Goal: Check status: Check status

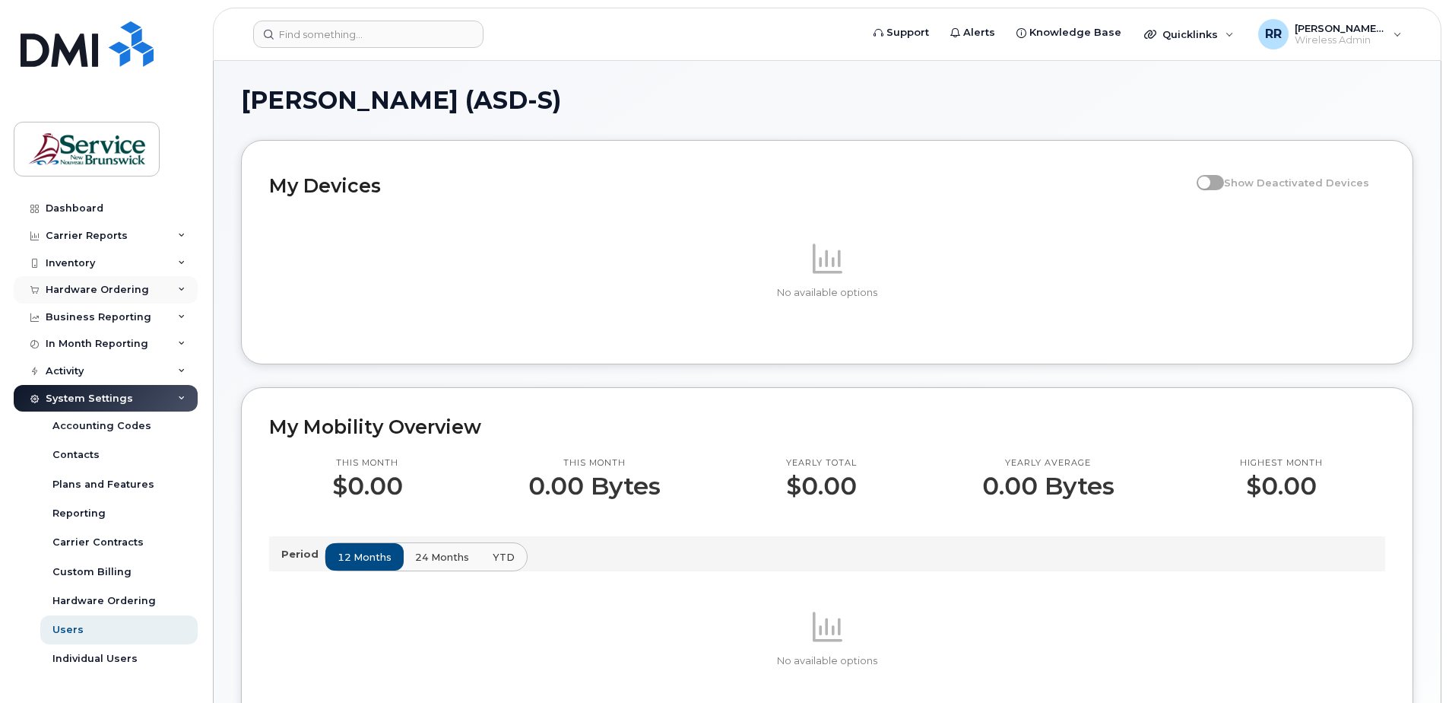
click at [69, 287] on div "Hardware Ordering" at bounding box center [97, 290] width 103 height 12
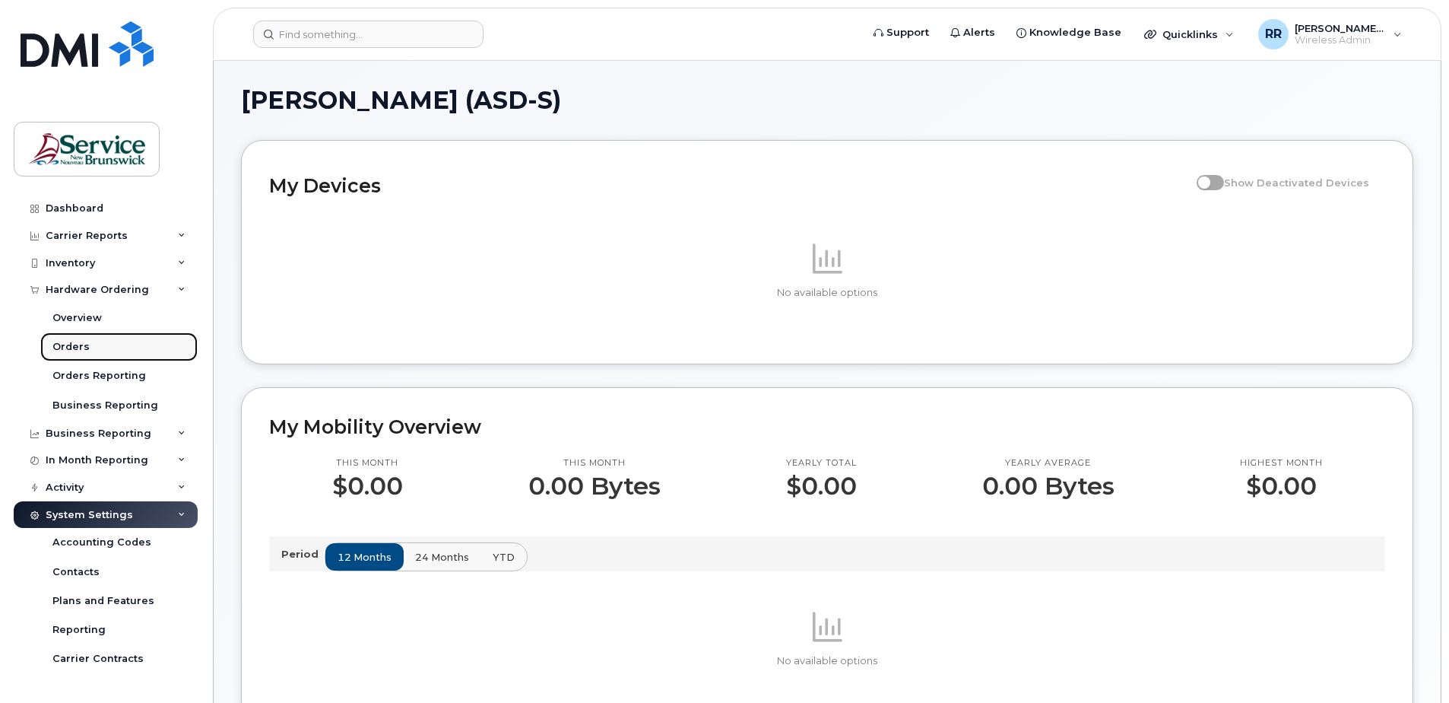
click at [75, 342] on div "Orders" at bounding box center [70, 347] width 37 height 14
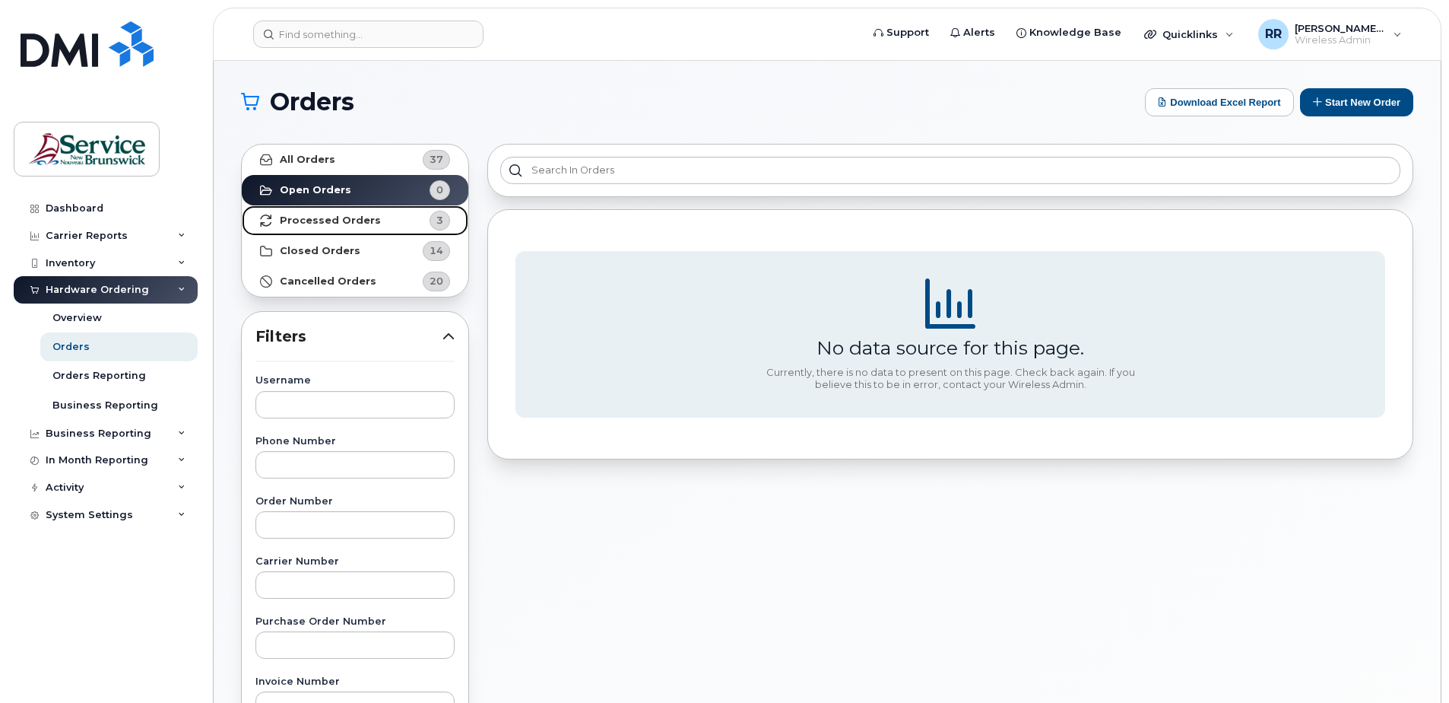
click at [343, 226] on strong "Processed Orders" at bounding box center [330, 220] width 101 height 12
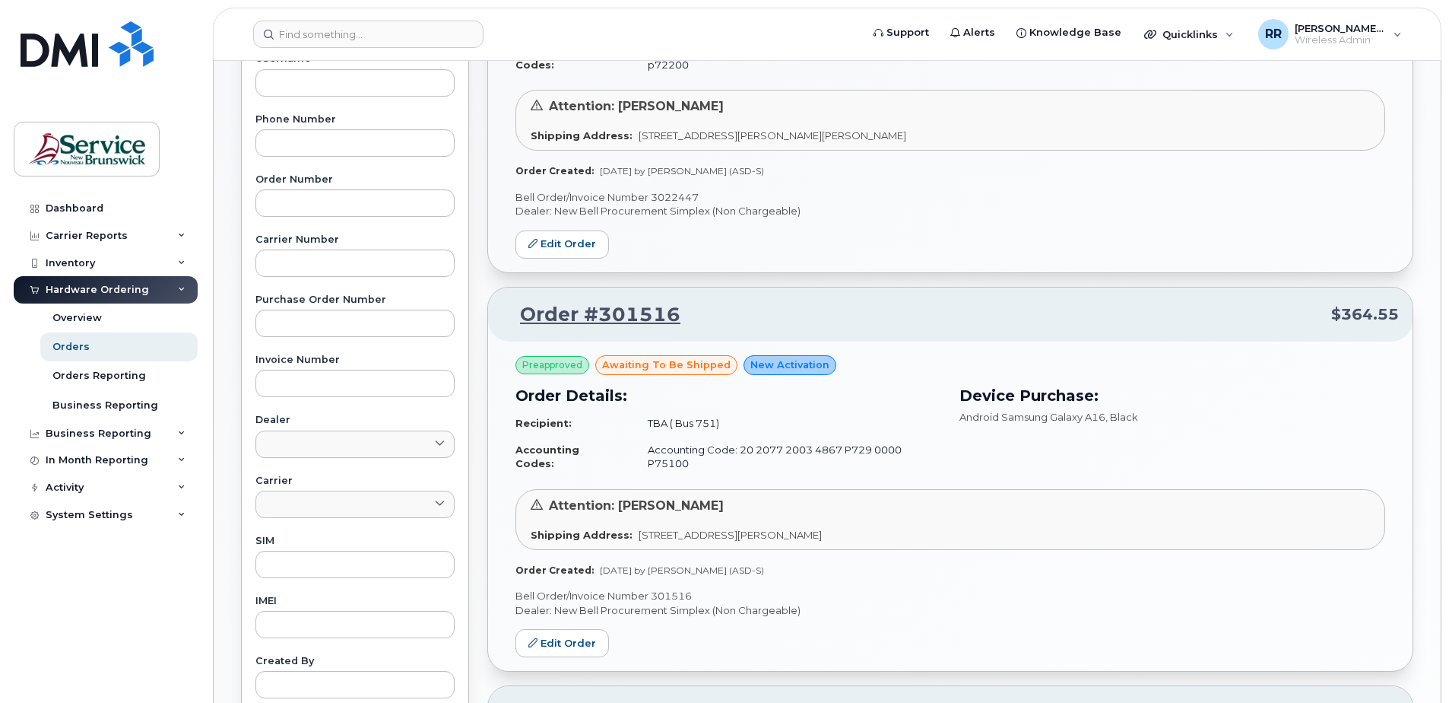
scroll to position [380, 0]
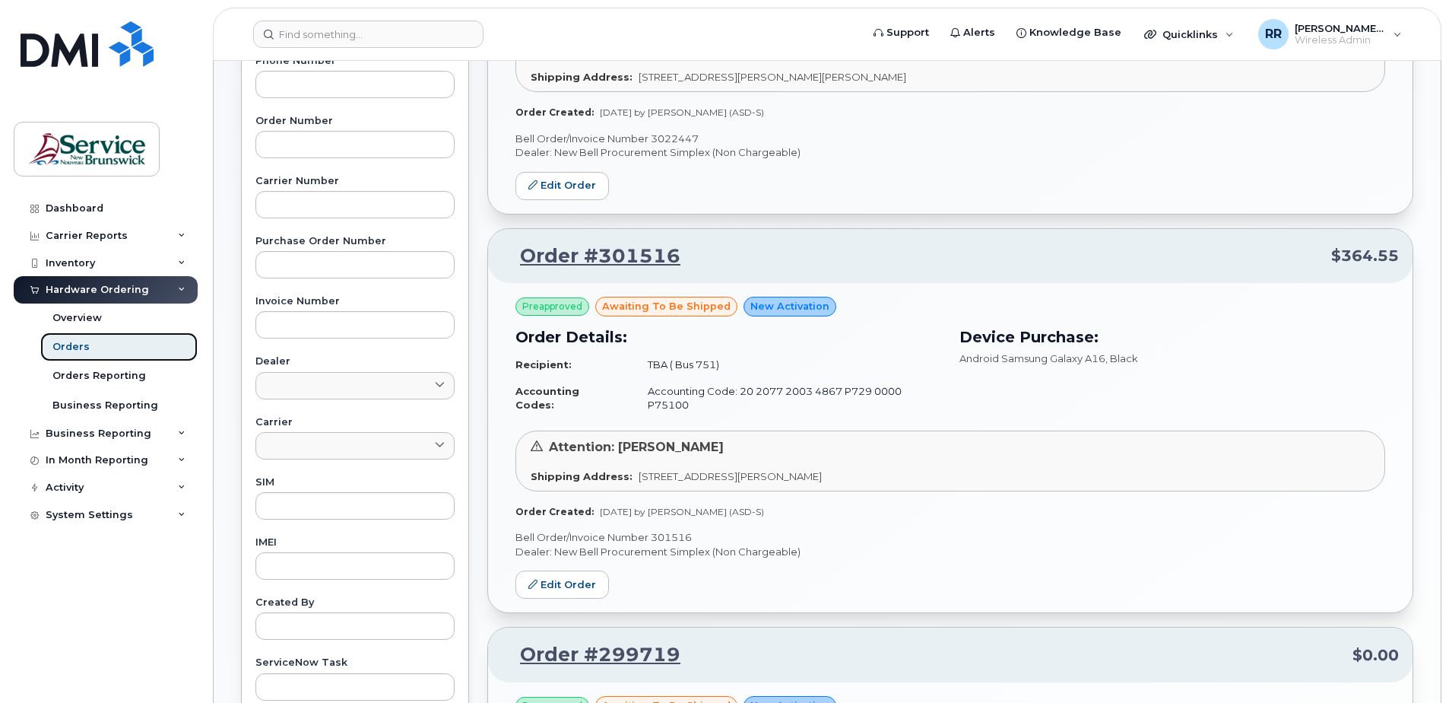
click at [80, 347] on div "Orders" at bounding box center [70, 347] width 37 height 14
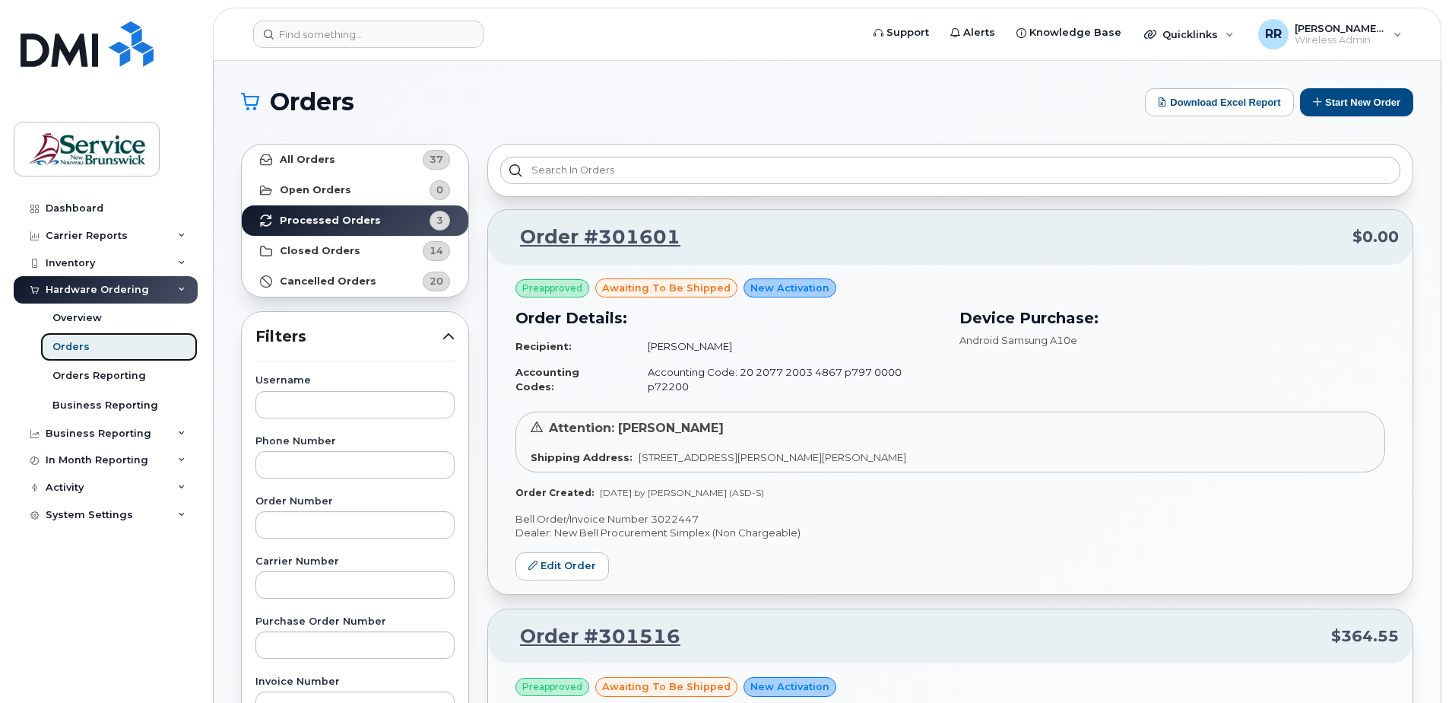
click at [80, 347] on div "Orders" at bounding box center [70, 347] width 37 height 14
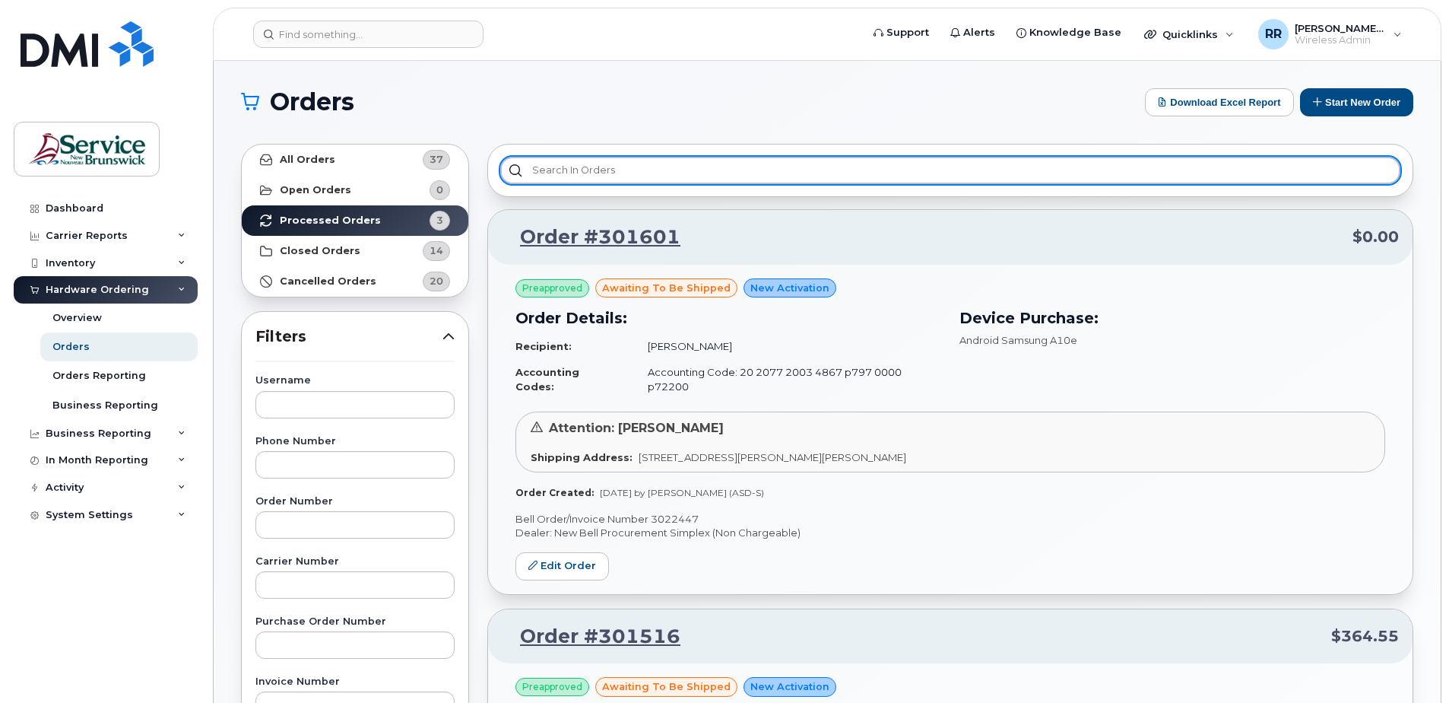
click at [709, 173] on input "text" at bounding box center [950, 170] width 900 height 27
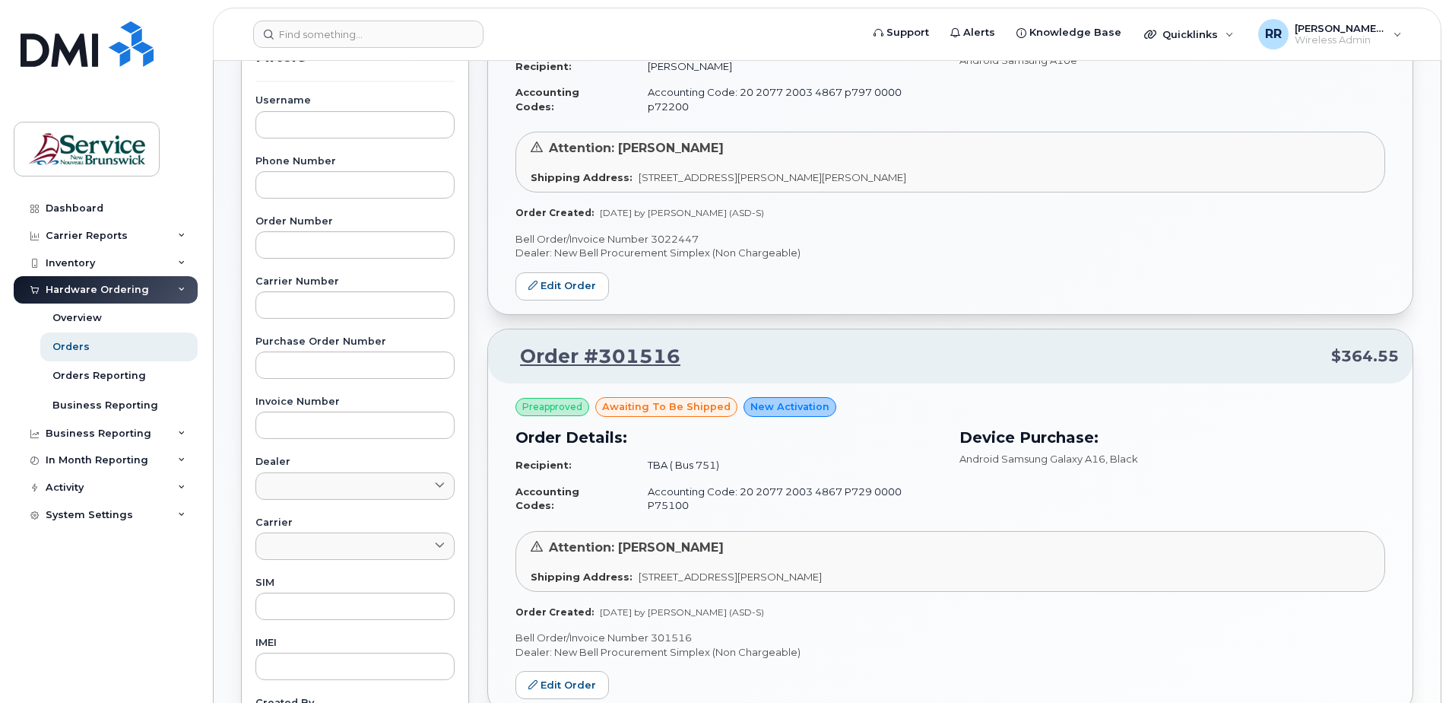
scroll to position [304, 0]
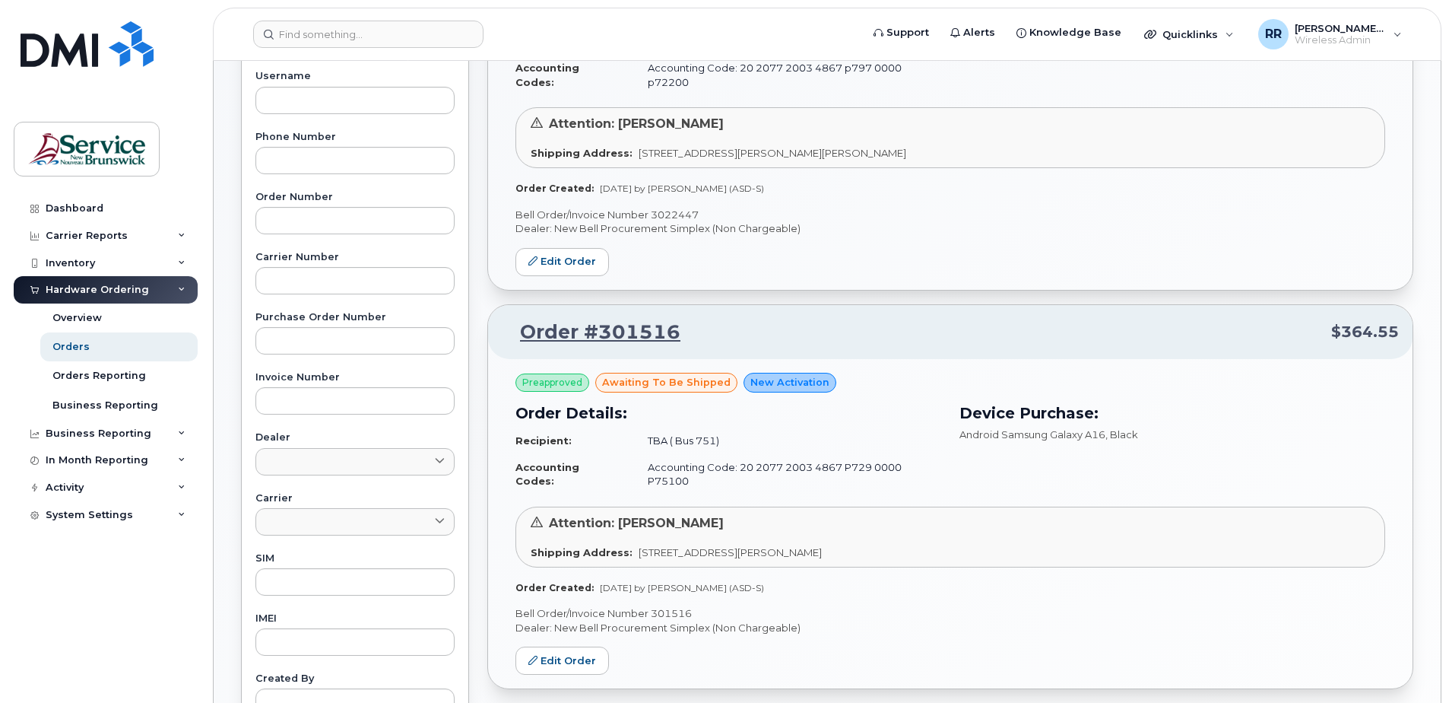
click at [564, 376] on span "Preapproved" at bounding box center [552, 383] width 60 height 14
click at [615, 375] on span "awaiting to be shipped" at bounding box center [666, 382] width 129 height 14
click at [774, 375] on span "New Activation" at bounding box center [790, 382] width 79 height 14
click at [84, 285] on div "Hardware Ordering" at bounding box center [97, 290] width 103 height 12
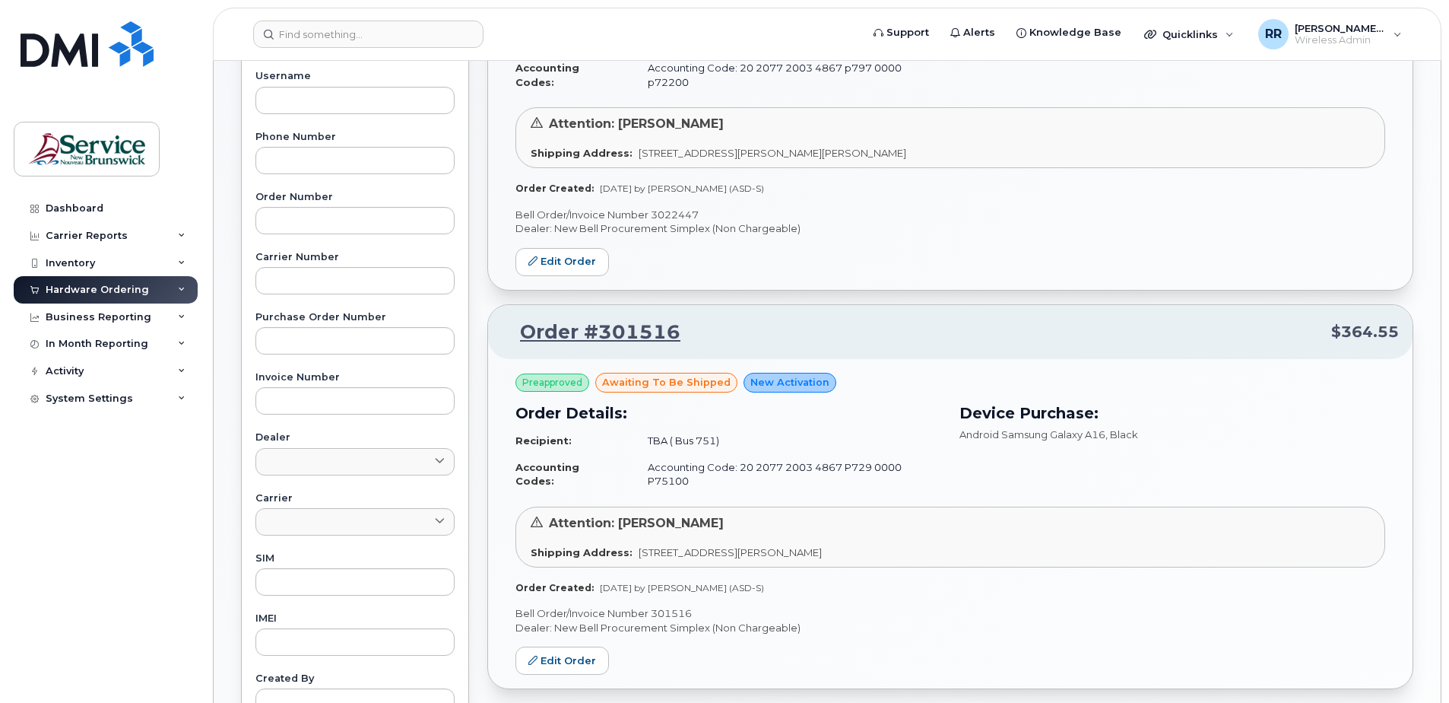
click at [84, 285] on div "Hardware Ordering" at bounding box center [97, 290] width 103 height 12
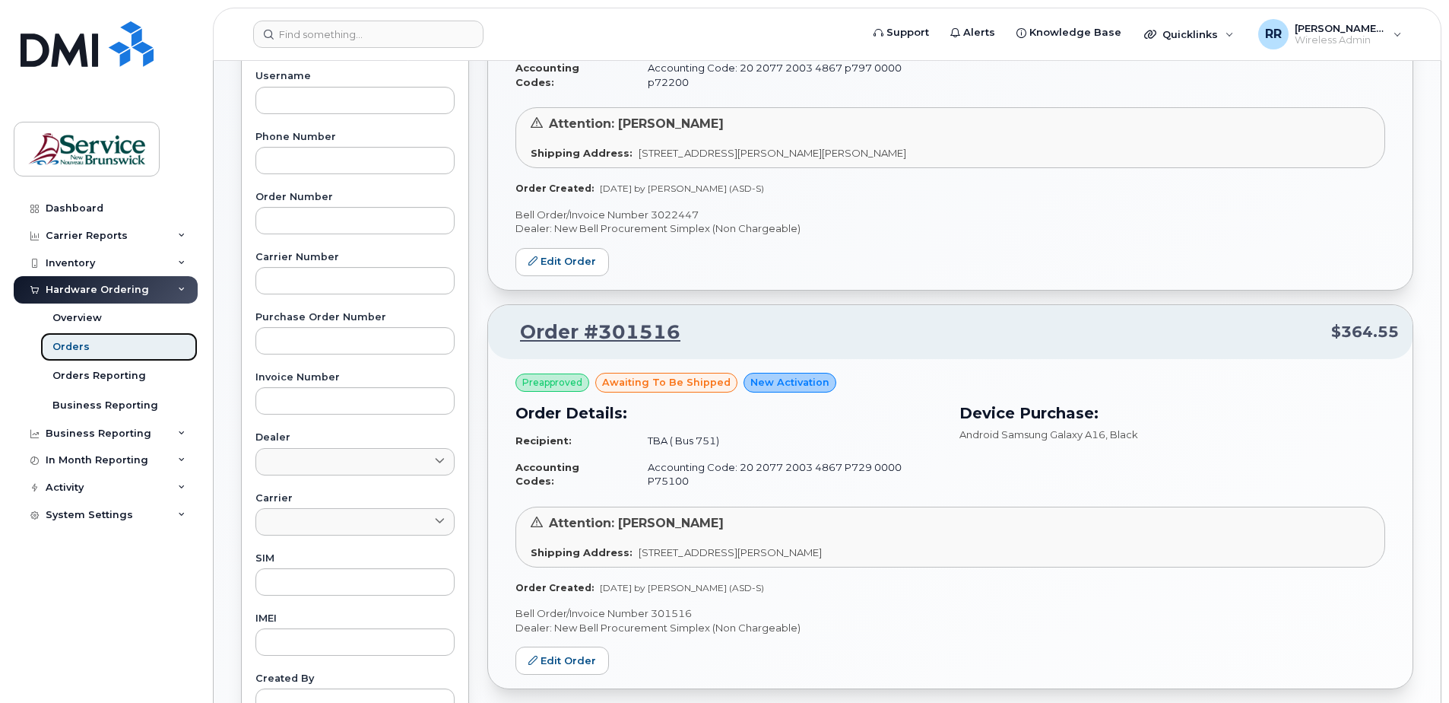
click at [84, 351] on div "Orders" at bounding box center [70, 347] width 37 height 14
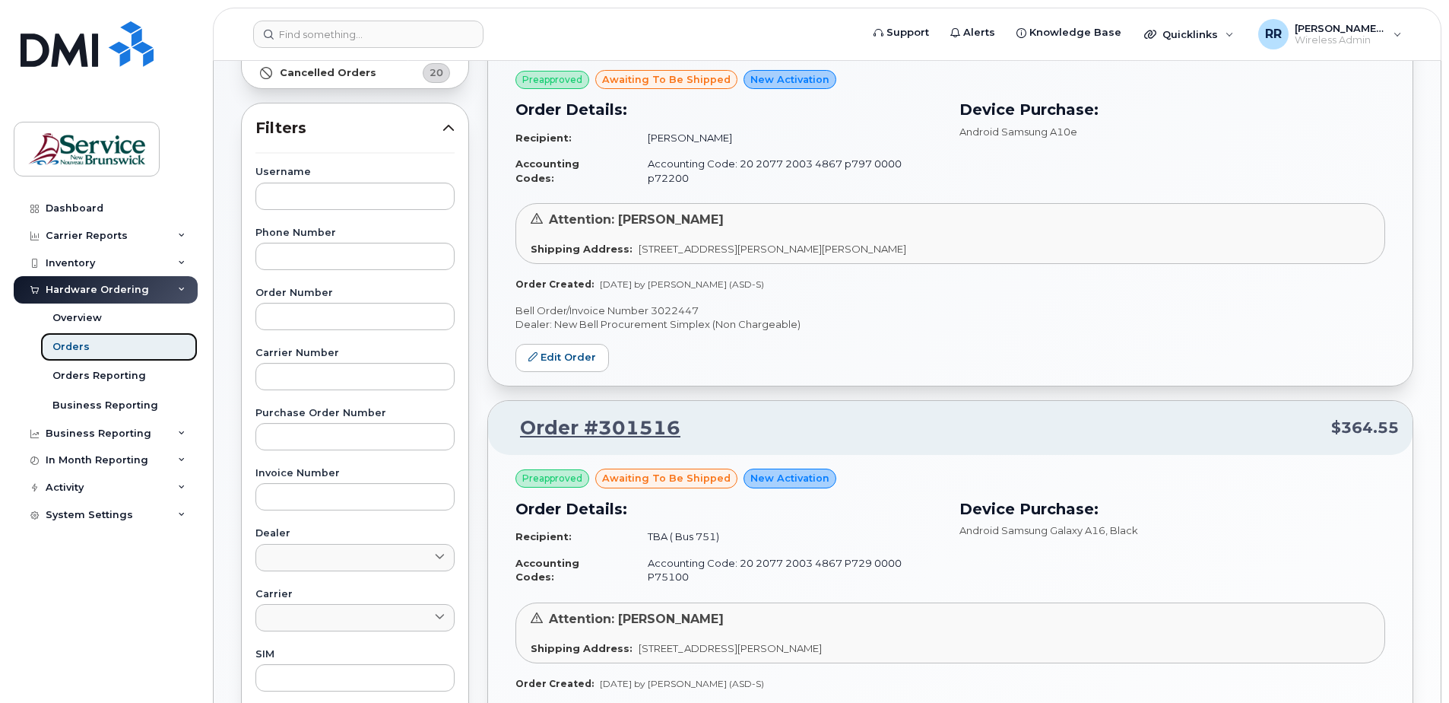
scroll to position [228, 0]
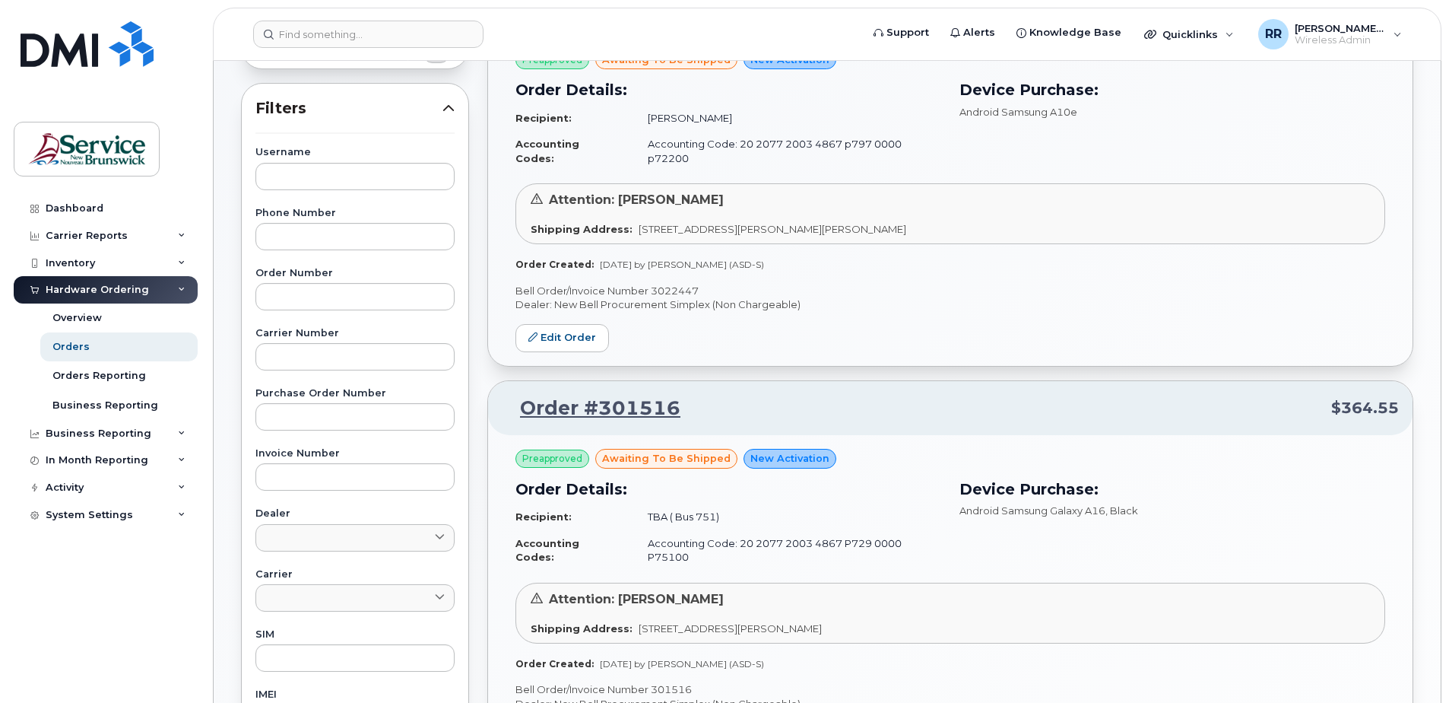
click at [692, 451] on span "awaiting to be shipped" at bounding box center [666, 458] width 129 height 14
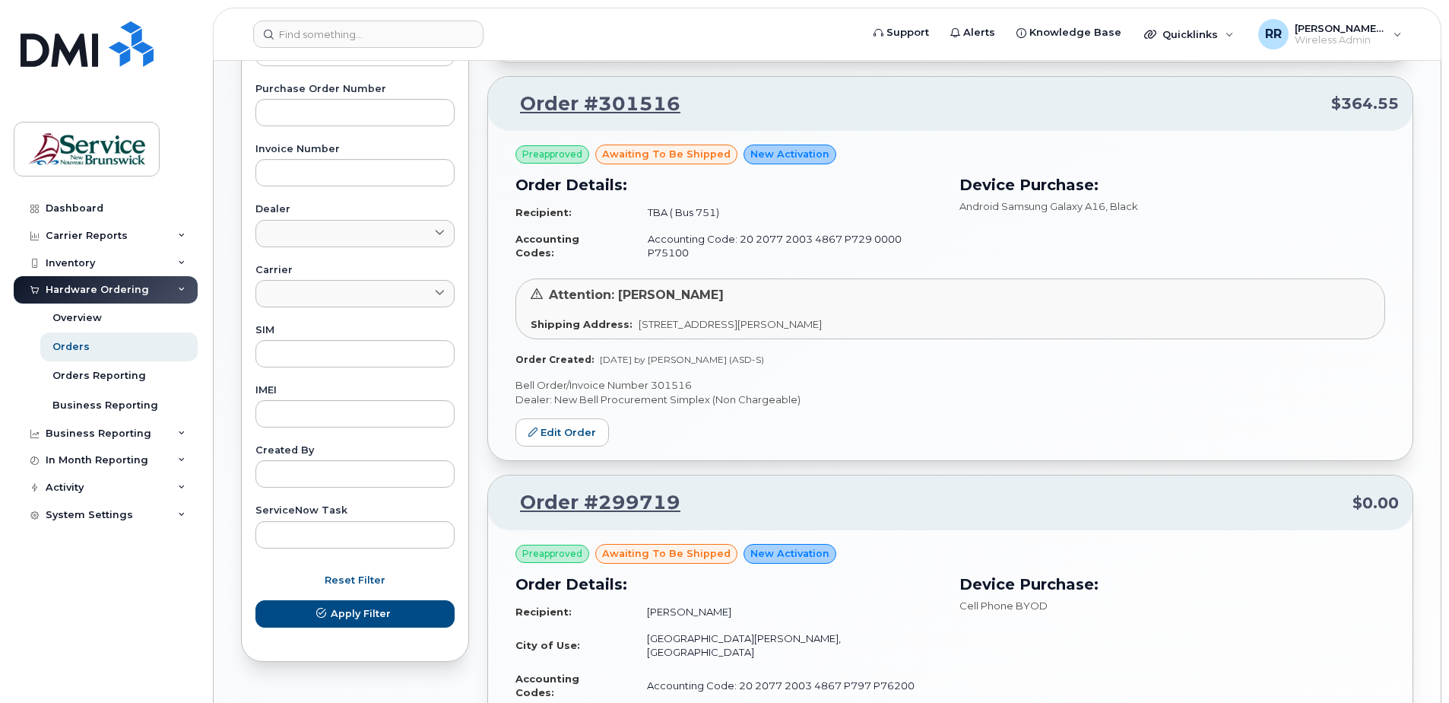
scroll to position [608, 0]
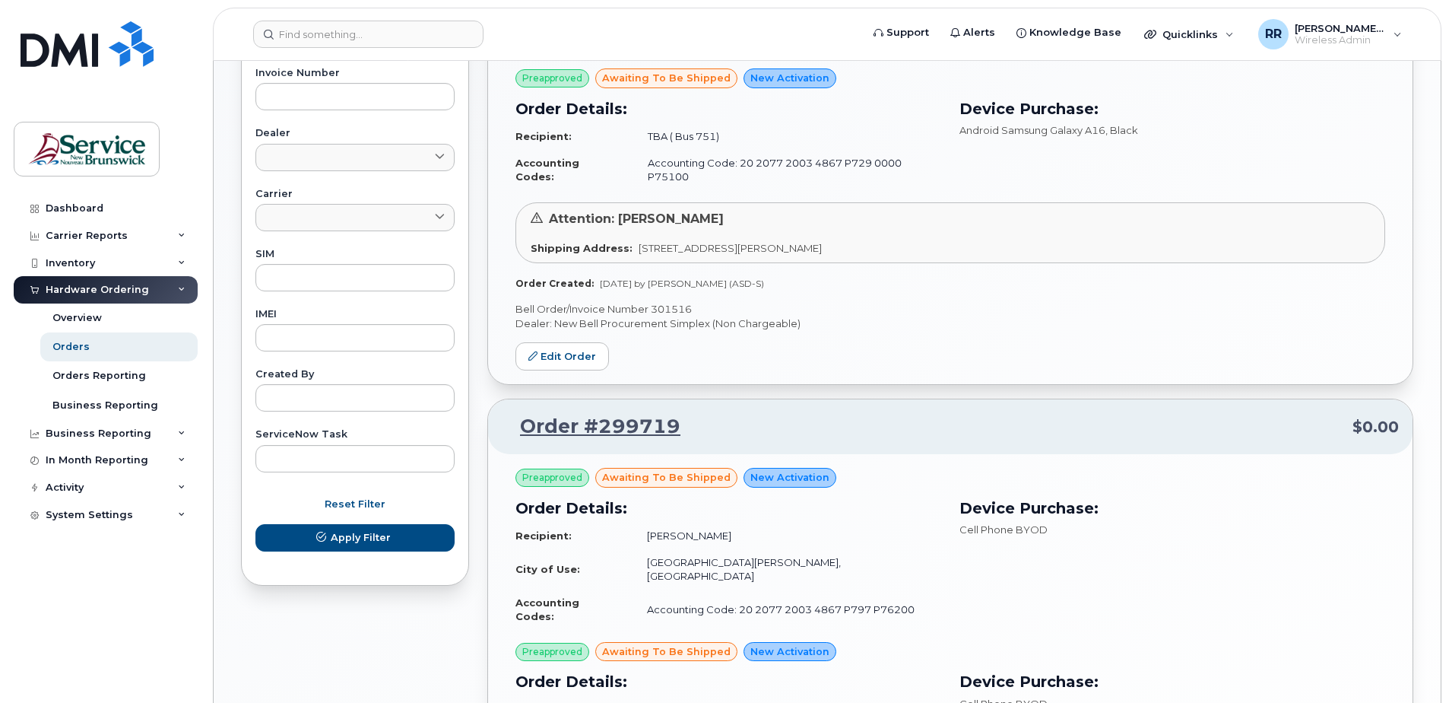
click at [117, 605] on div "Dashboard Carrier Reports Monthly Billing Data Daily Data Pooling Data Behavior…" at bounding box center [108, 437] width 188 height 485
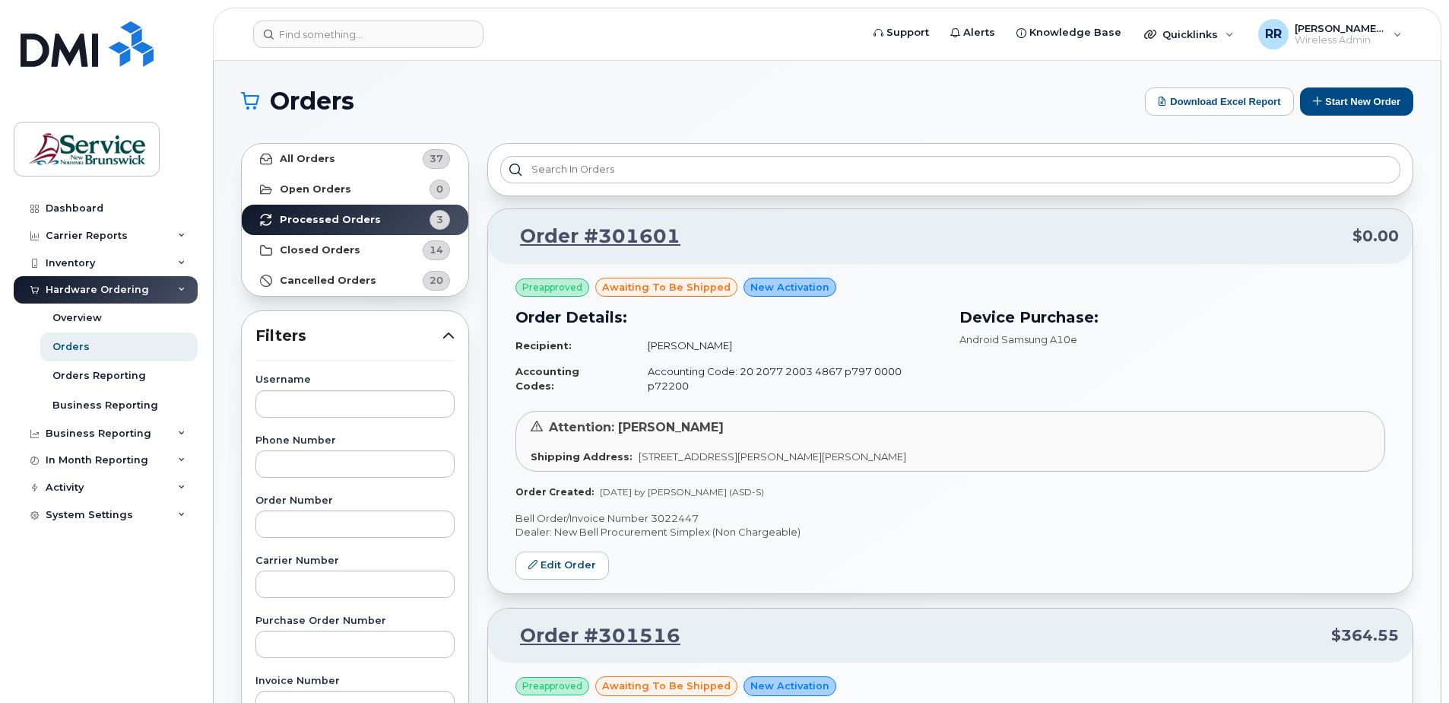
scroll to position [0, 0]
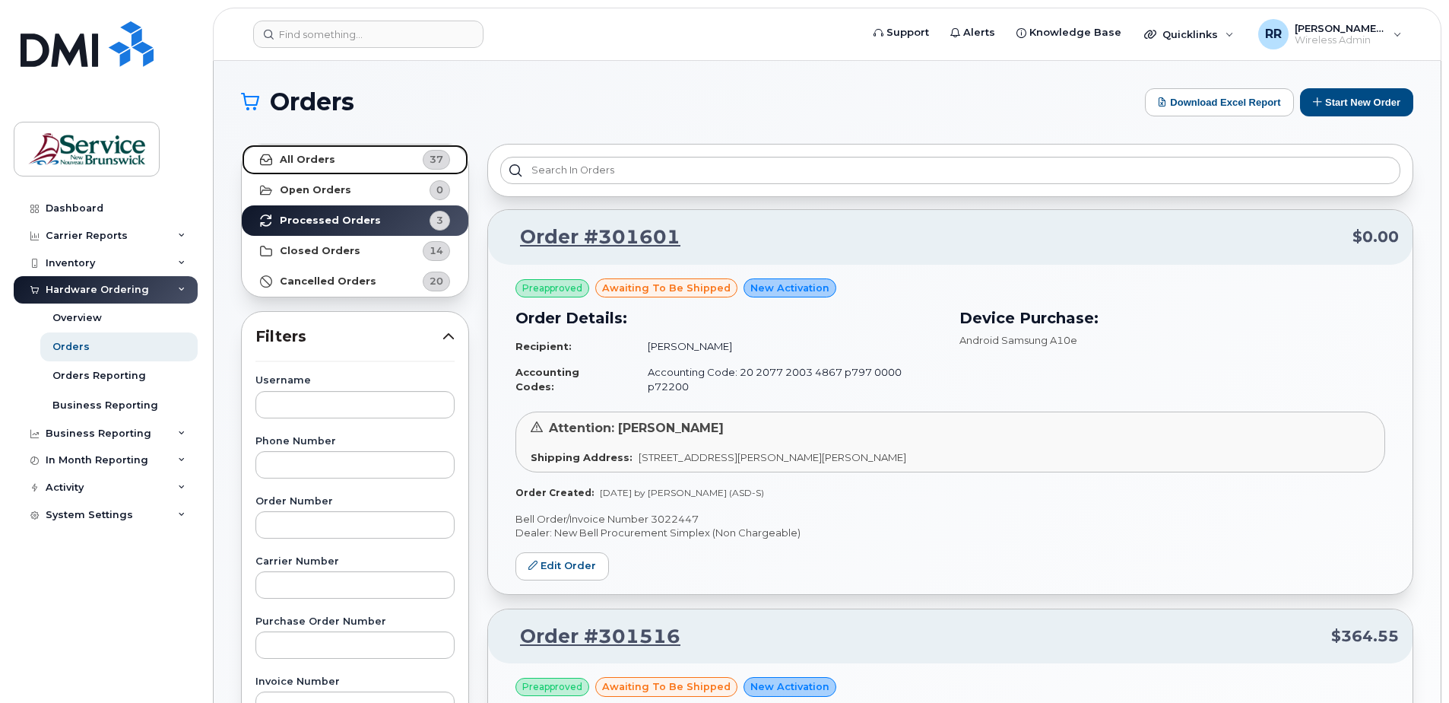
click at [325, 151] on link "All Orders 37" at bounding box center [355, 159] width 227 height 30
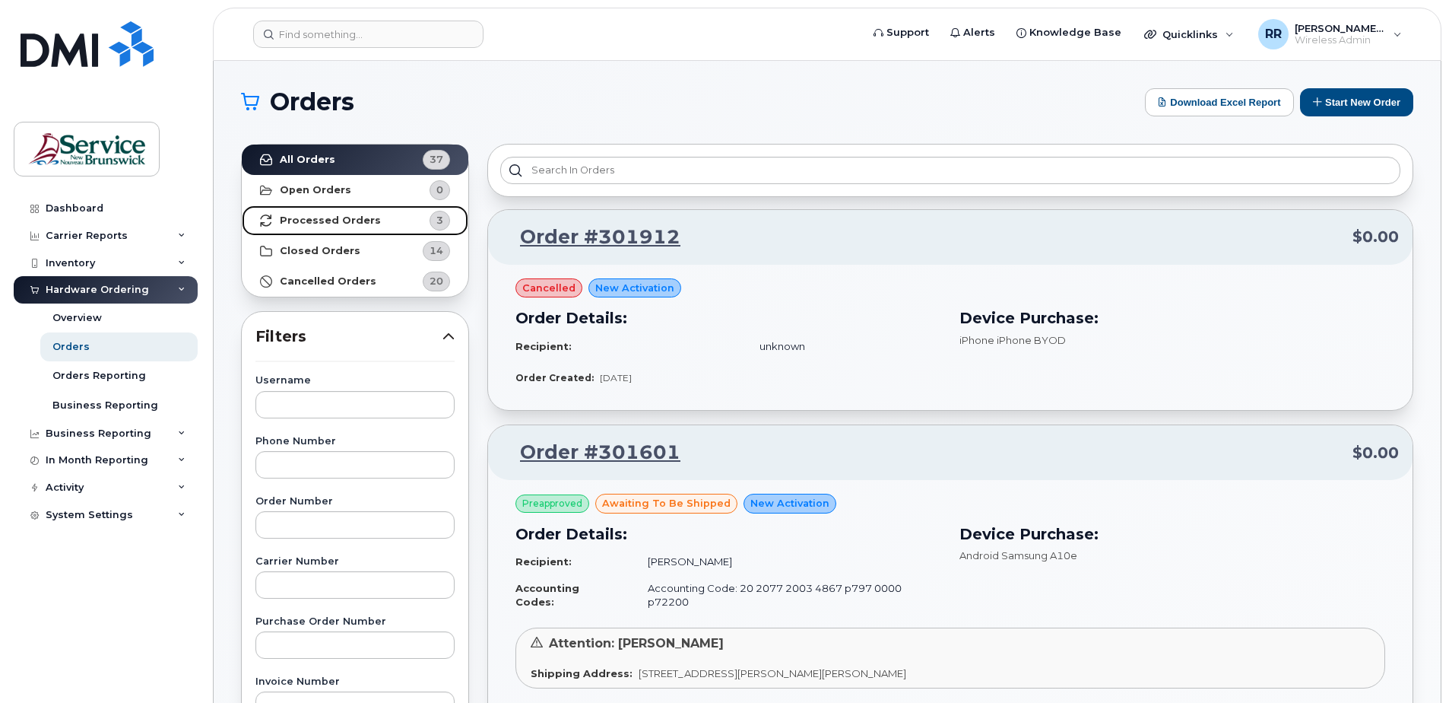
click at [350, 222] on strong "Processed Orders" at bounding box center [330, 220] width 101 height 12
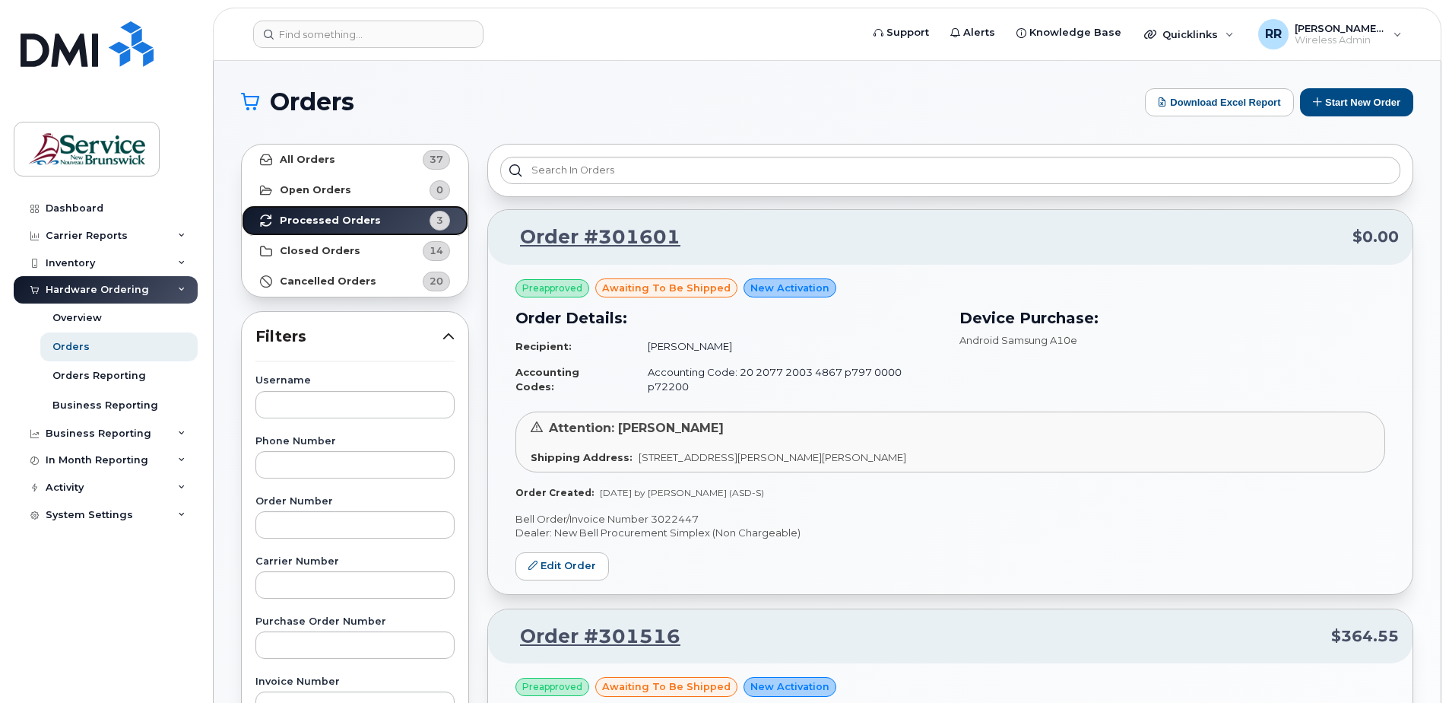
click at [302, 222] on strong "Processed Orders" at bounding box center [330, 220] width 101 height 12
click at [268, 221] on icon at bounding box center [266, 220] width 12 height 12
click at [436, 222] on span "3" at bounding box center [439, 220] width 7 height 14
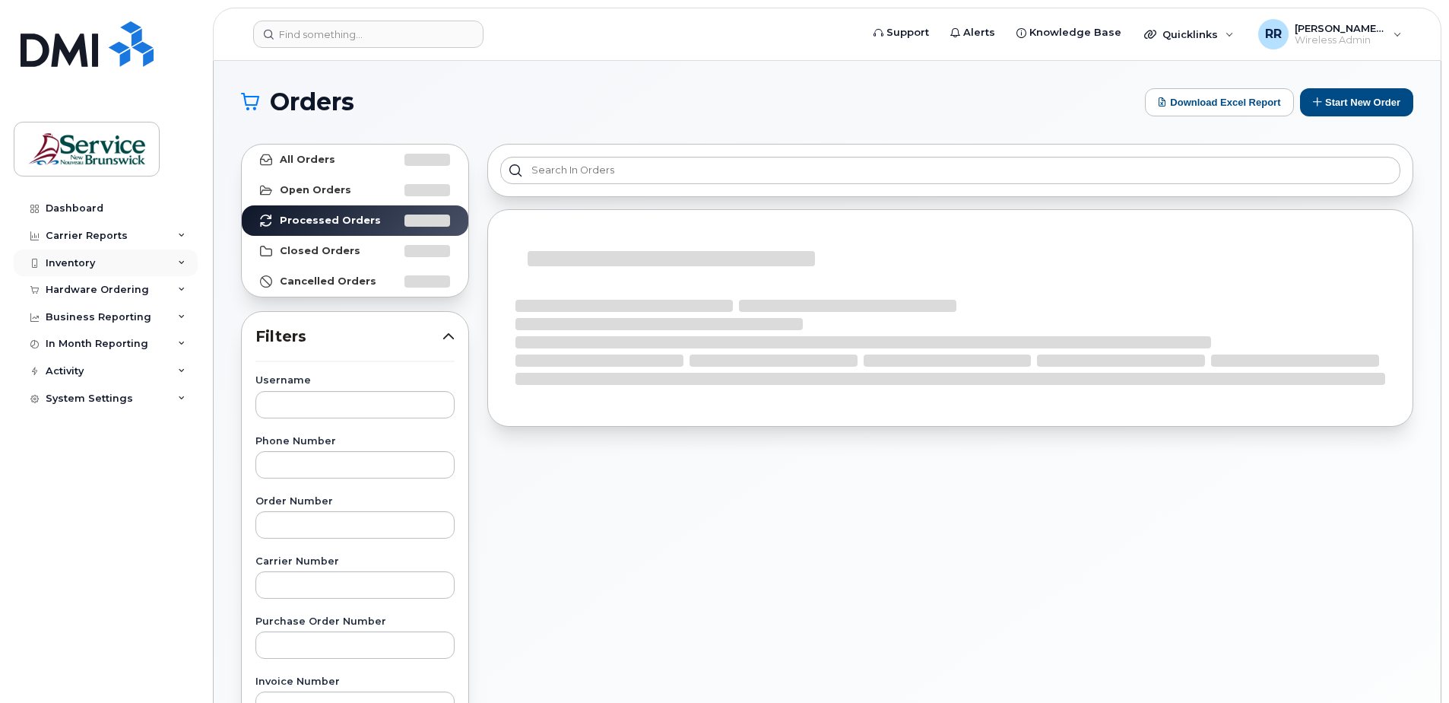
click at [79, 262] on div "Inventory" at bounding box center [70, 263] width 49 height 12
